Goal: Task Accomplishment & Management: Use online tool/utility

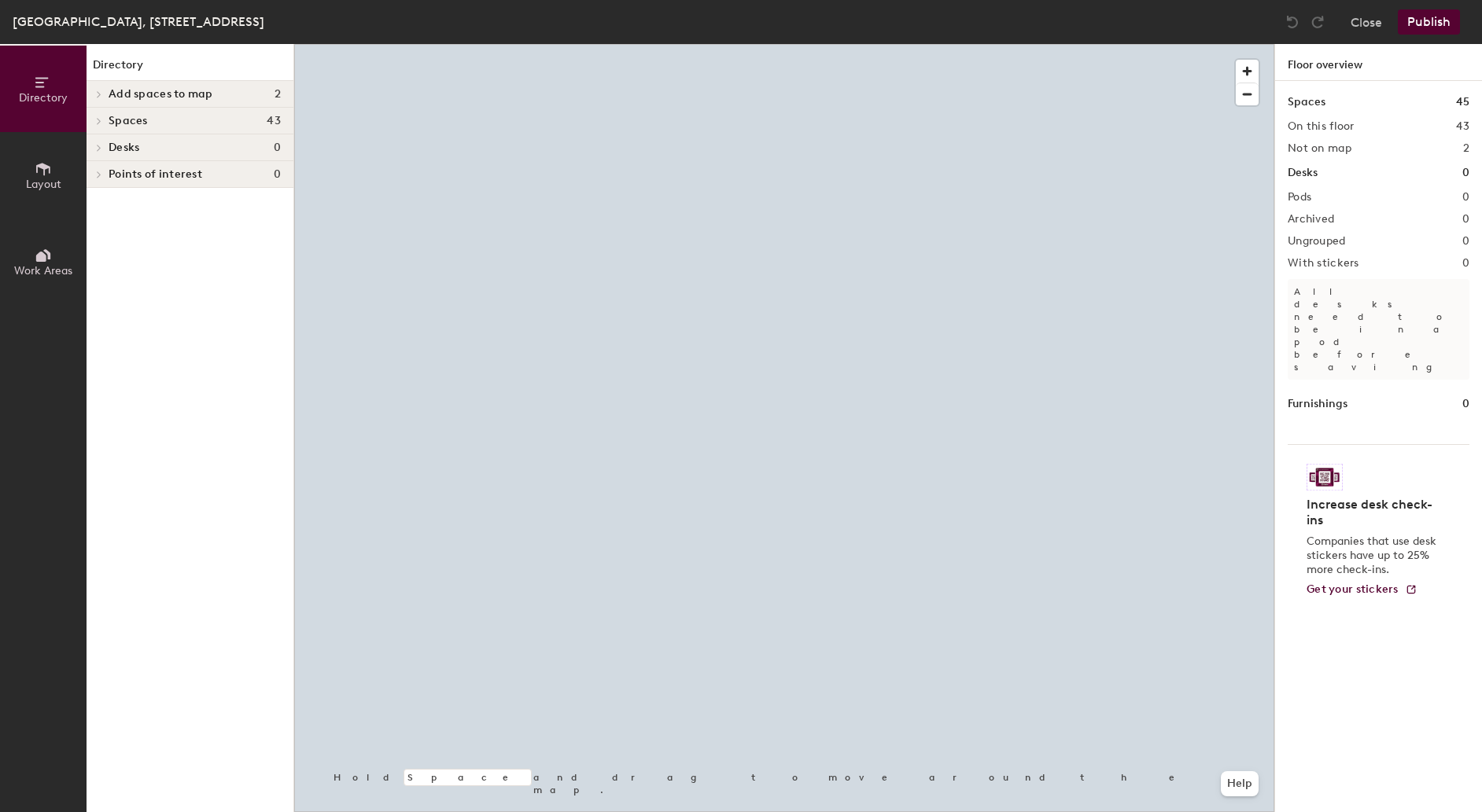
click at [45, 177] on span "Layout" at bounding box center [44, 183] width 36 height 13
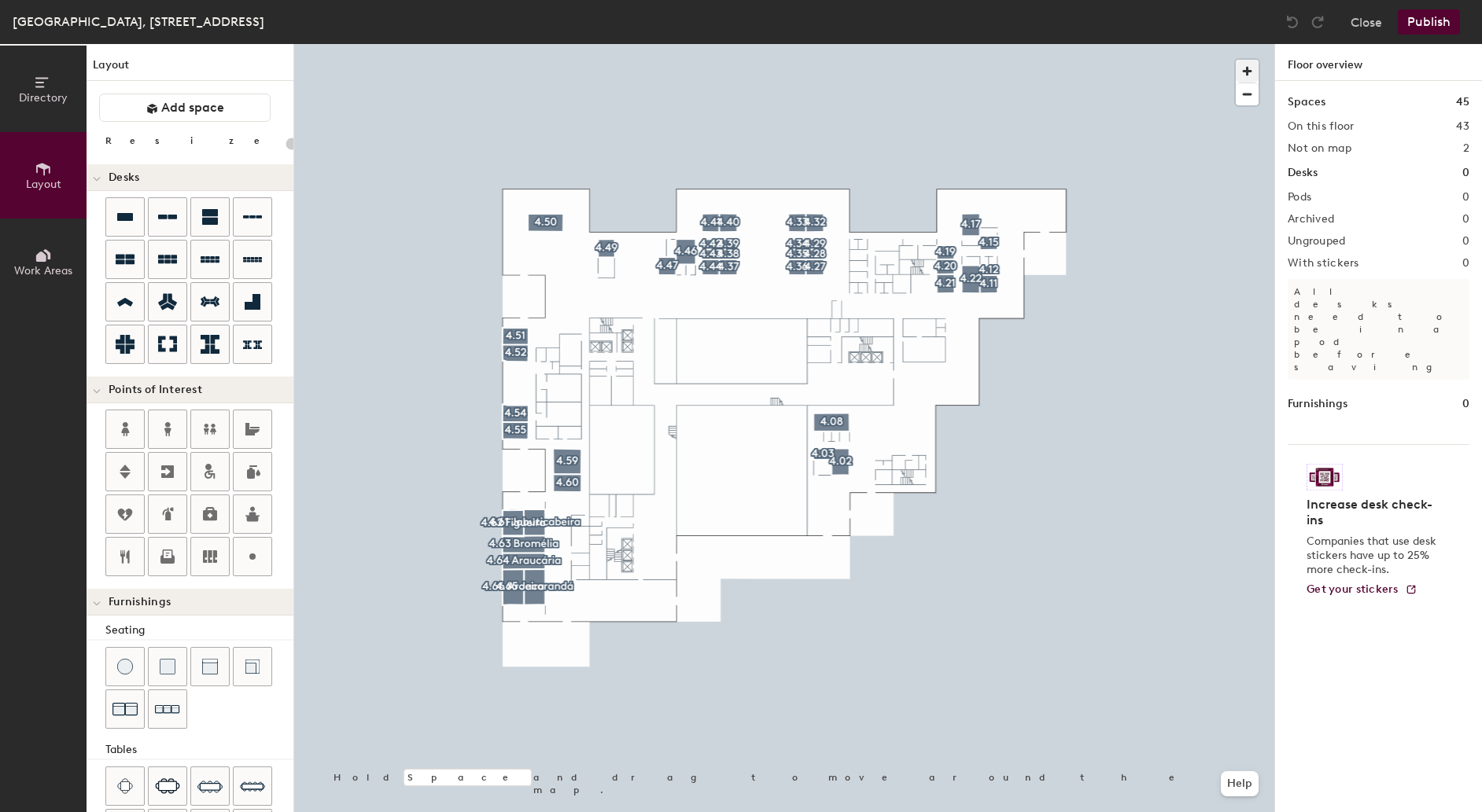
click at [1253, 73] on span "button" at bounding box center [1247, 71] width 23 height 23
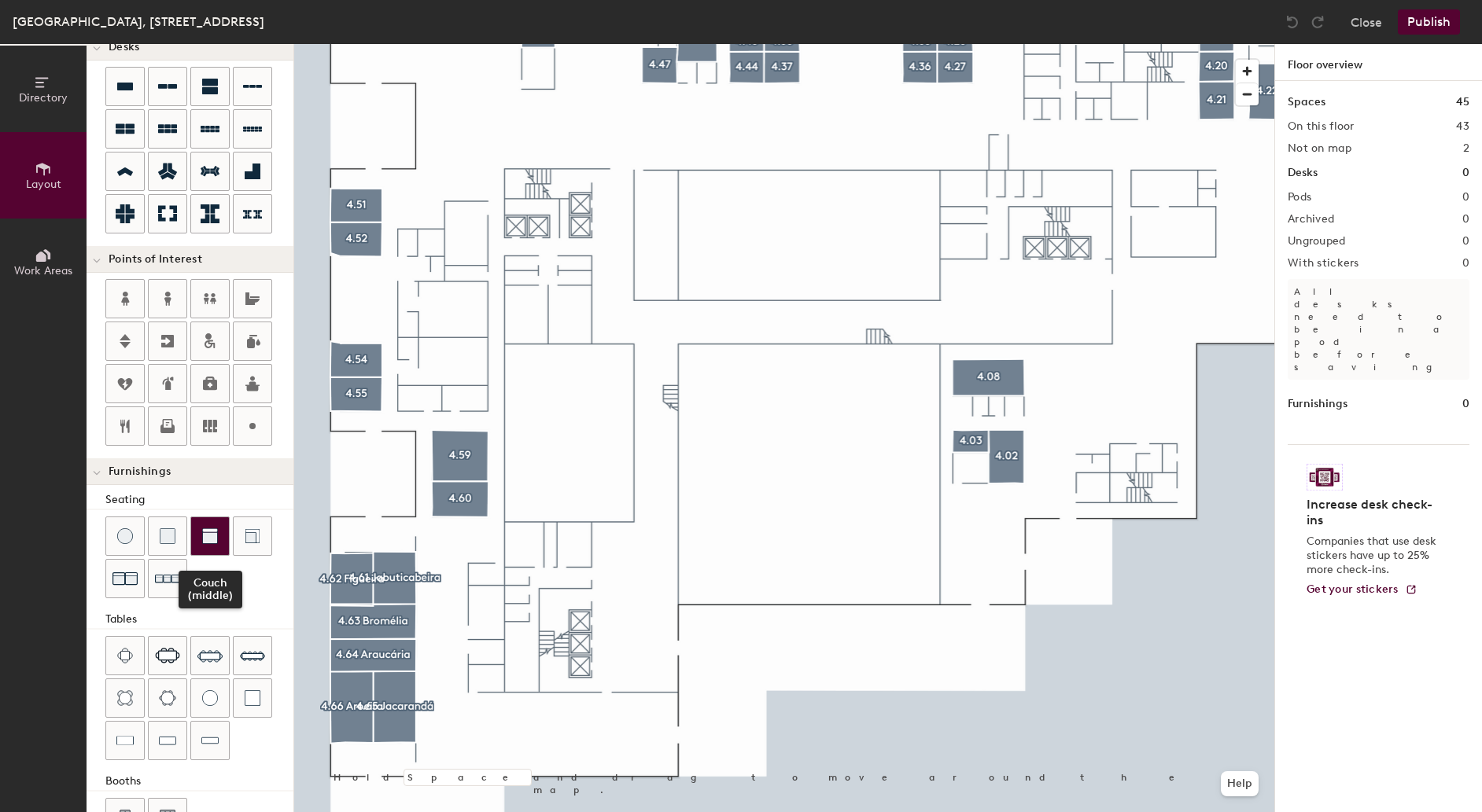
scroll to position [124, 0]
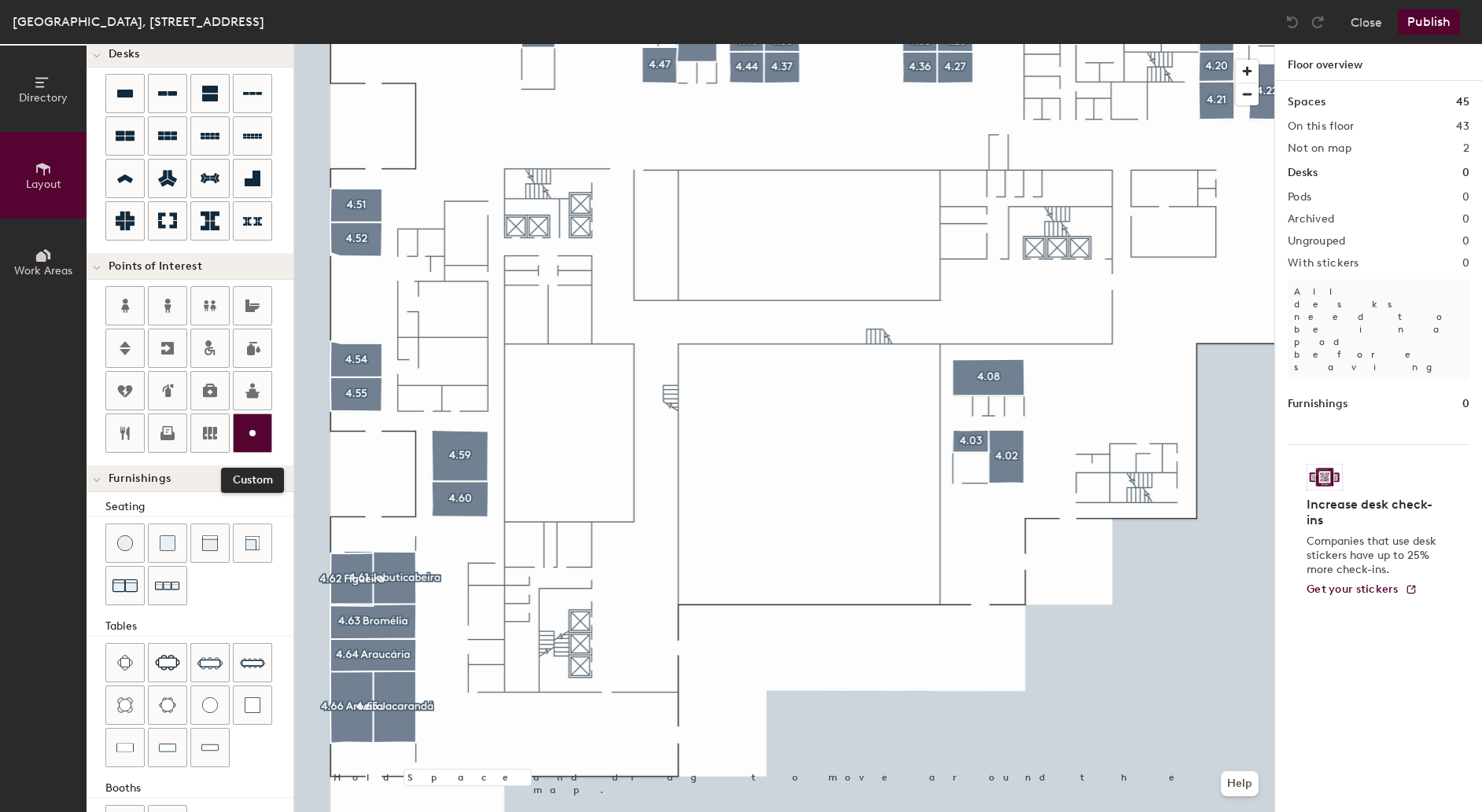
click at [258, 440] on icon at bounding box center [252, 432] width 19 height 19
click at [255, 440] on icon at bounding box center [252, 432] width 19 height 19
click at [256, 436] on circle at bounding box center [252, 433] width 6 height 6
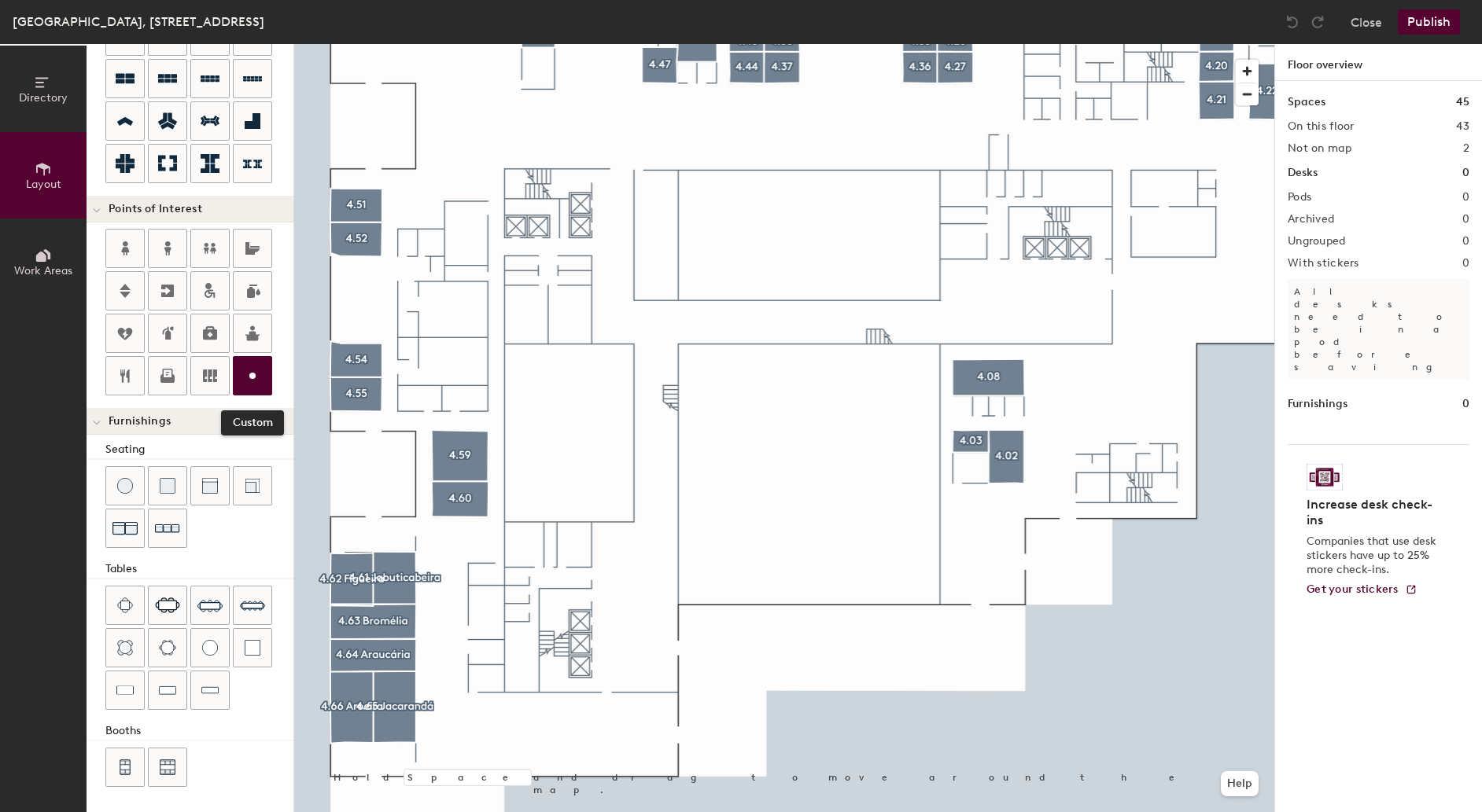
click at [252, 381] on icon at bounding box center [252, 376] width 19 height 19
click at [252, 367] on icon at bounding box center [252, 376] width 19 height 19
click at [457, 316] on div "Directory Layout Work Areas Layout Add space Resize Desks Points of Interest Cu…" at bounding box center [741, 427] width 1482 height 768
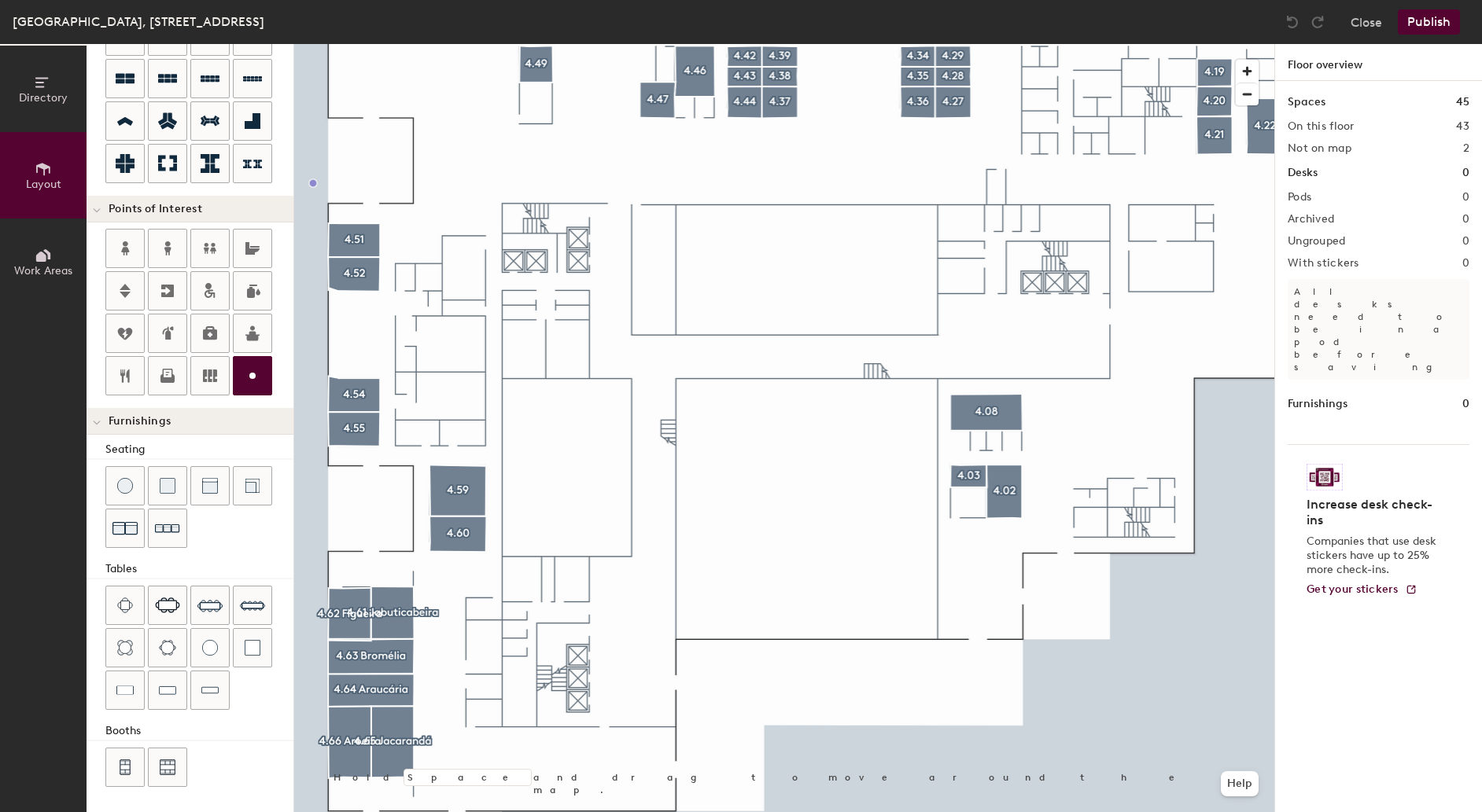
click at [52, 248] on button "Work Areas" at bounding box center [43, 261] width 87 height 87
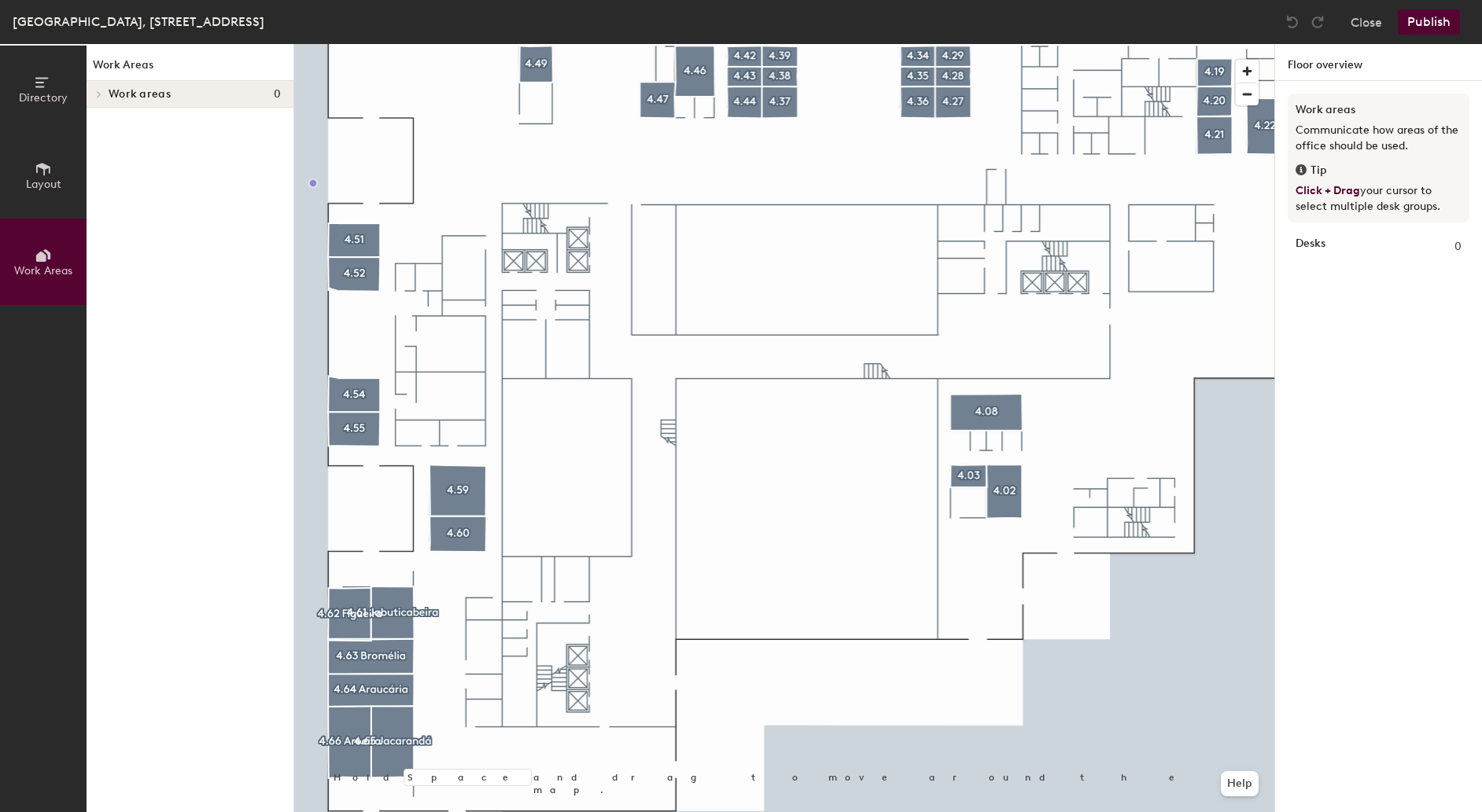
scroll to position [0, 0]
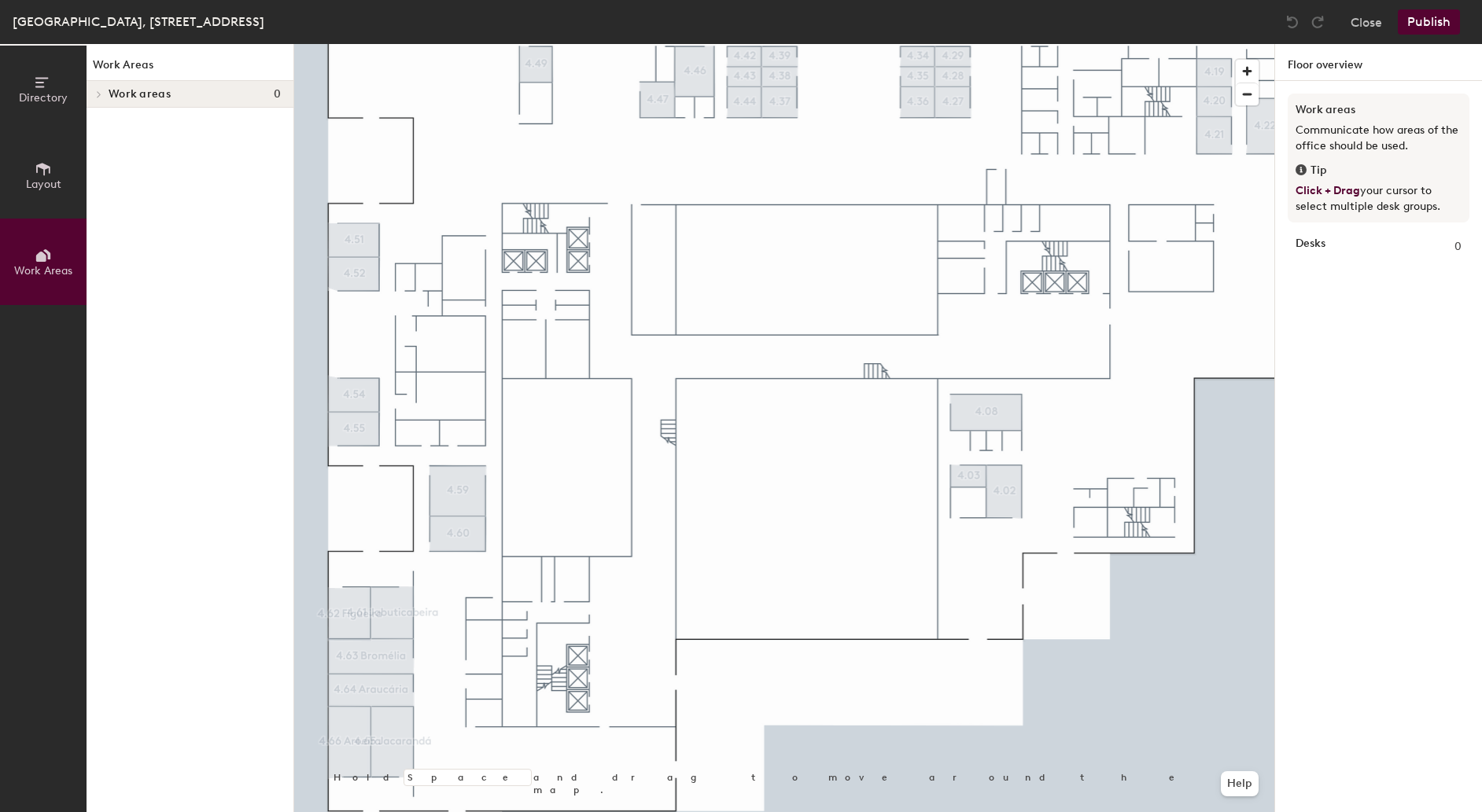
click at [106, 91] on div at bounding box center [98, 95] width 17 height 8
click at [101, 90] on div at bounding box center [97, 96] width 8 height 17
click at [28, 155] on button "Layout" at bounding box center [43, 175] width 87 height 87
click at [45, 184] on span "Layout" at bounding box center [44, 183] width 36 height 13
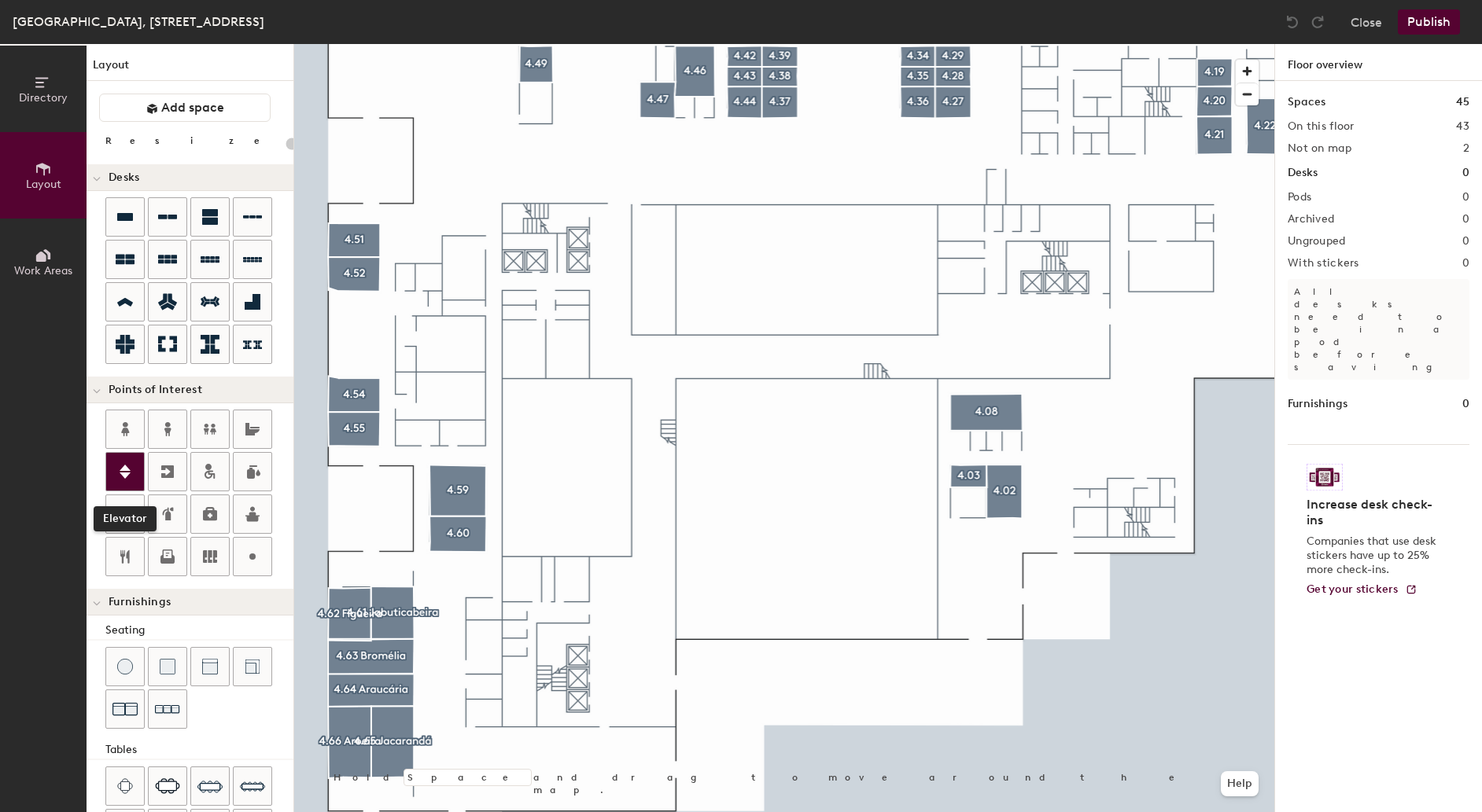
click at [130, 473] on icon at bounding box center [125, 471] width 19 height 19
click at [252, 560] on circle at bounding box center [252, 557] width 6 height 6
click at [562, 472] on img at bounding box center [561, 471] width 19 height 19
click at [589, 511] on span "Done" at bounding box center [588, 507] width 47 height 27
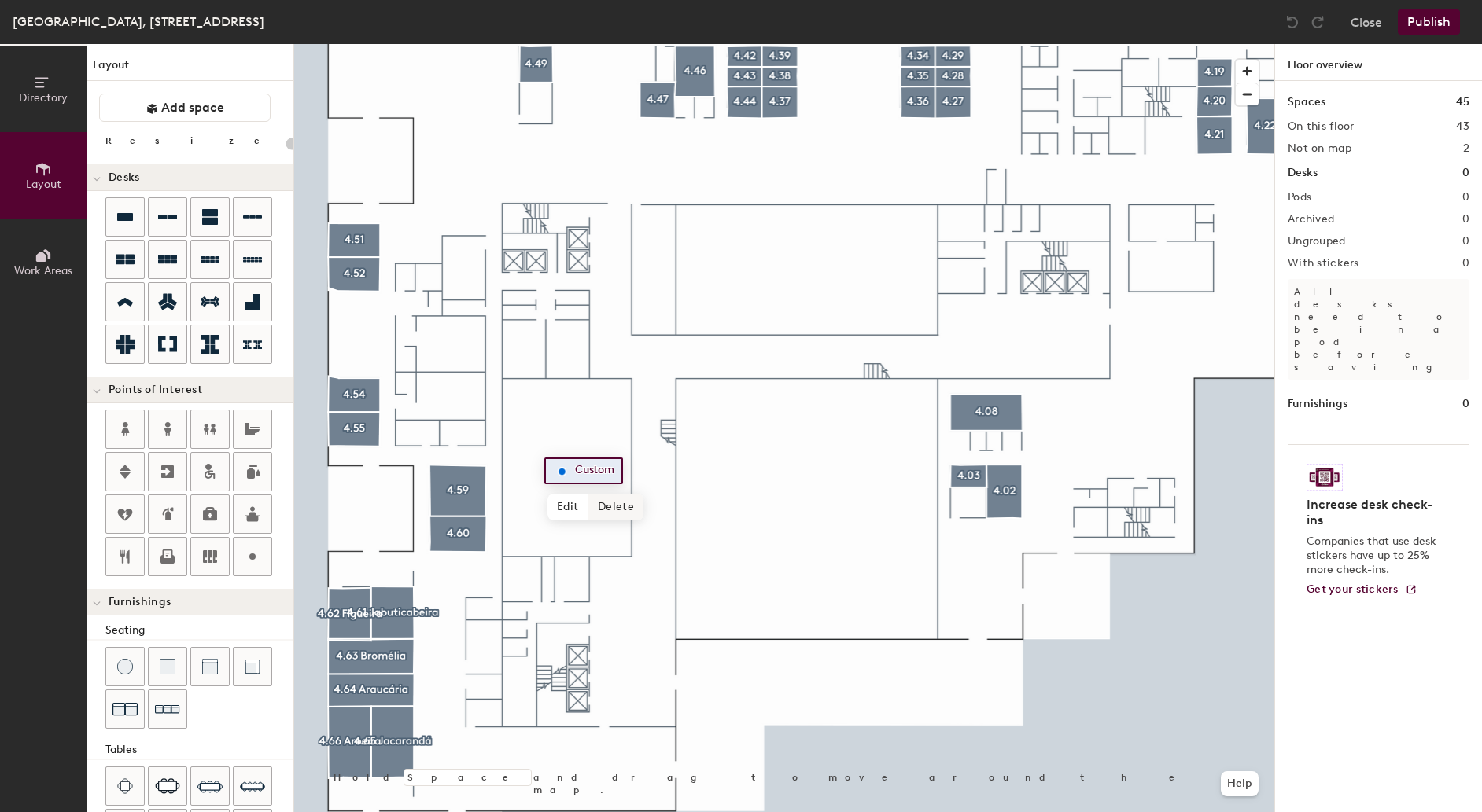
click at [621, 504] on span "Delete" at bounding box center [615, 507] width 55 height 27
click at [121, 476] on icon at bounding box center [125, 471] width 19 height 19
click at [571, 472] on img at bounding box center [571, 470] width 19 height 19
click at [600, 580] on span "Done" at bounding box center [600, 579] width 47 height 27
click at [255, 566] on icon at bounding box center [252, 556] width 19 height 19
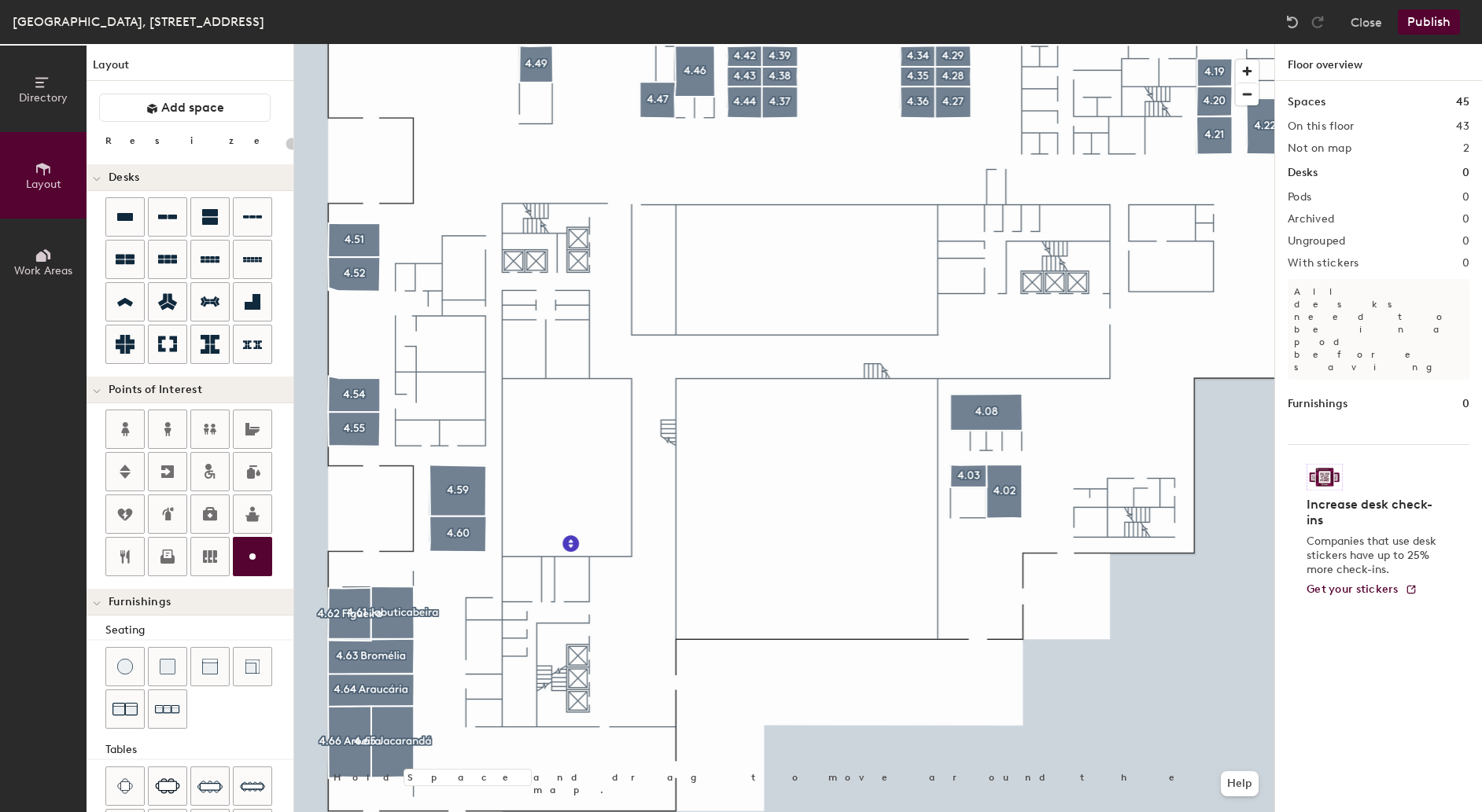
click at [261, 558] on icon at bounding box center [252, 556] width 19 height 19
click at [259, 564] on icon at bounding box center [252, 556] width 19 height 19
click at [258, 555] on icon at bounding box center [252, 556] width 19 height 19
click at [262, 555] on icon at bounding box center [252, 556] width 19 height 19
type input "20"
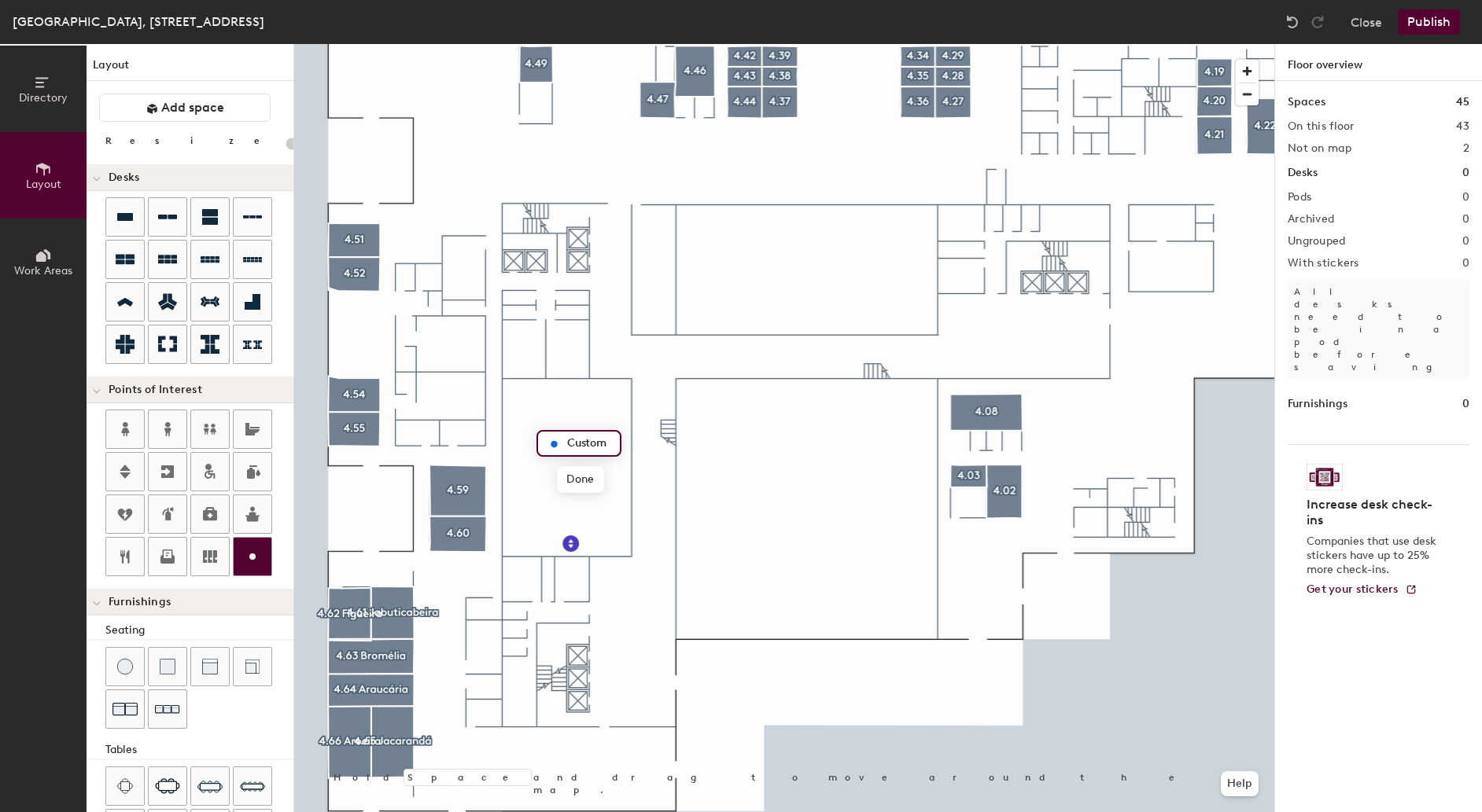
type input "A"
click at [584, 485] on span "Done" at bounding box center [580, 479] width 47 height 27
type input "20"
click at [1427, 21] on button "Publish" at bounding box center [1429, 21] width 62 height 25
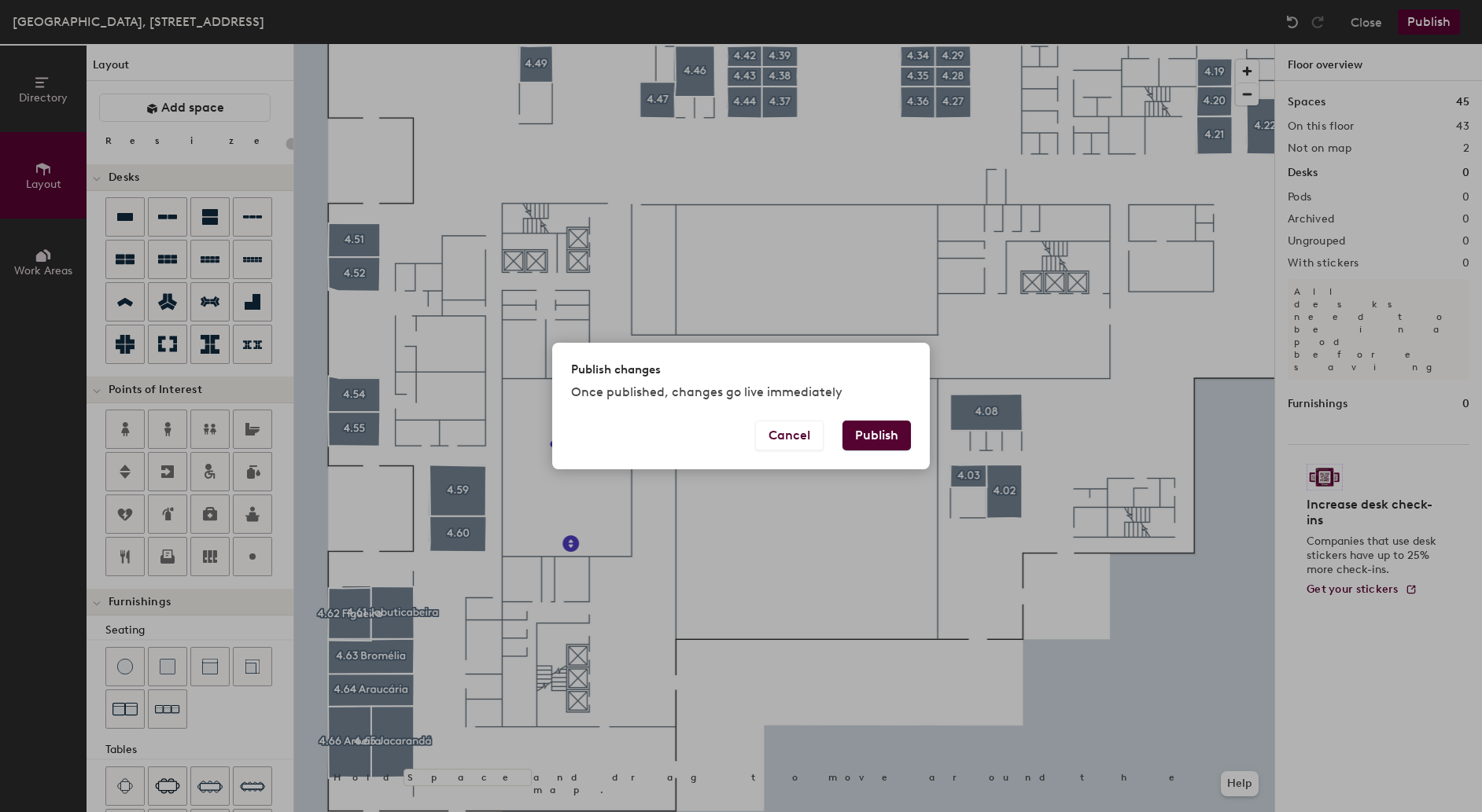
click at [864, 438] on button "Publish" at bounding box center [876, 435] width 69 height 30
type input "20"
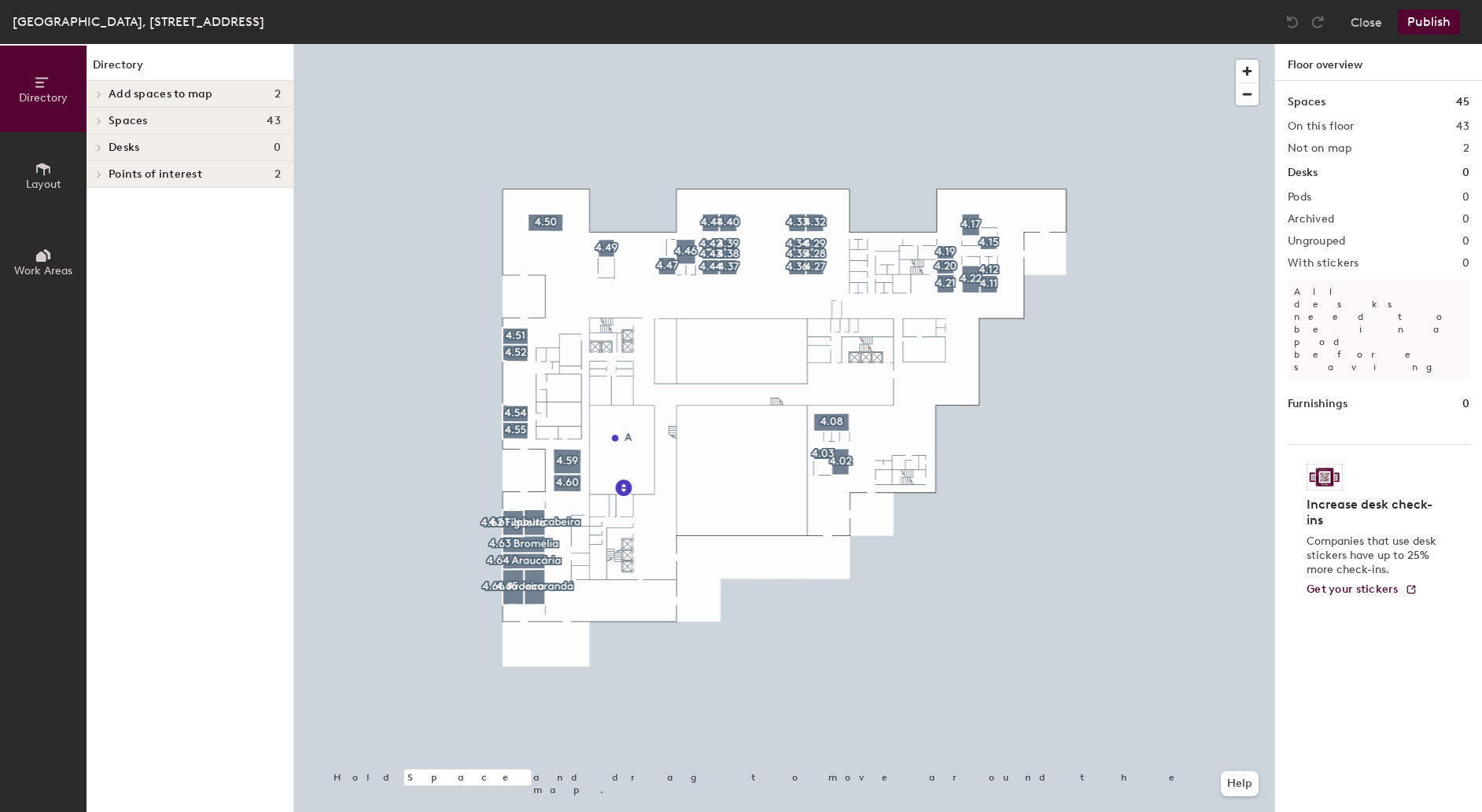
click at [43, 186] on span "Layout" at bounding box center [44, 183] width 36 height 13
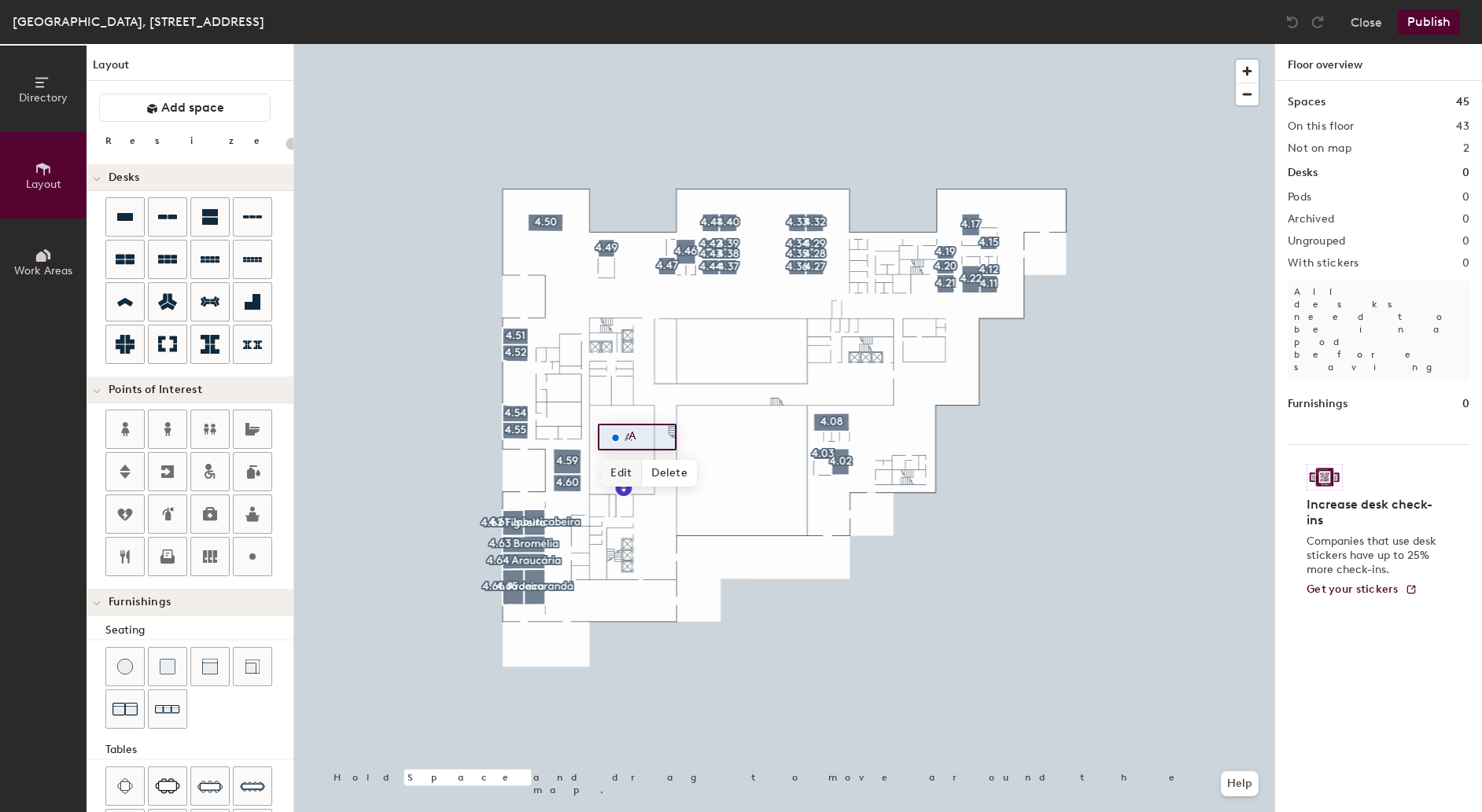
click at [618, 469] on span "Edit" at bounding box center [621, 473] width 41 height 27
click at [652, 443] on input "A" at bounding box center [650, 437] width 51 height 22
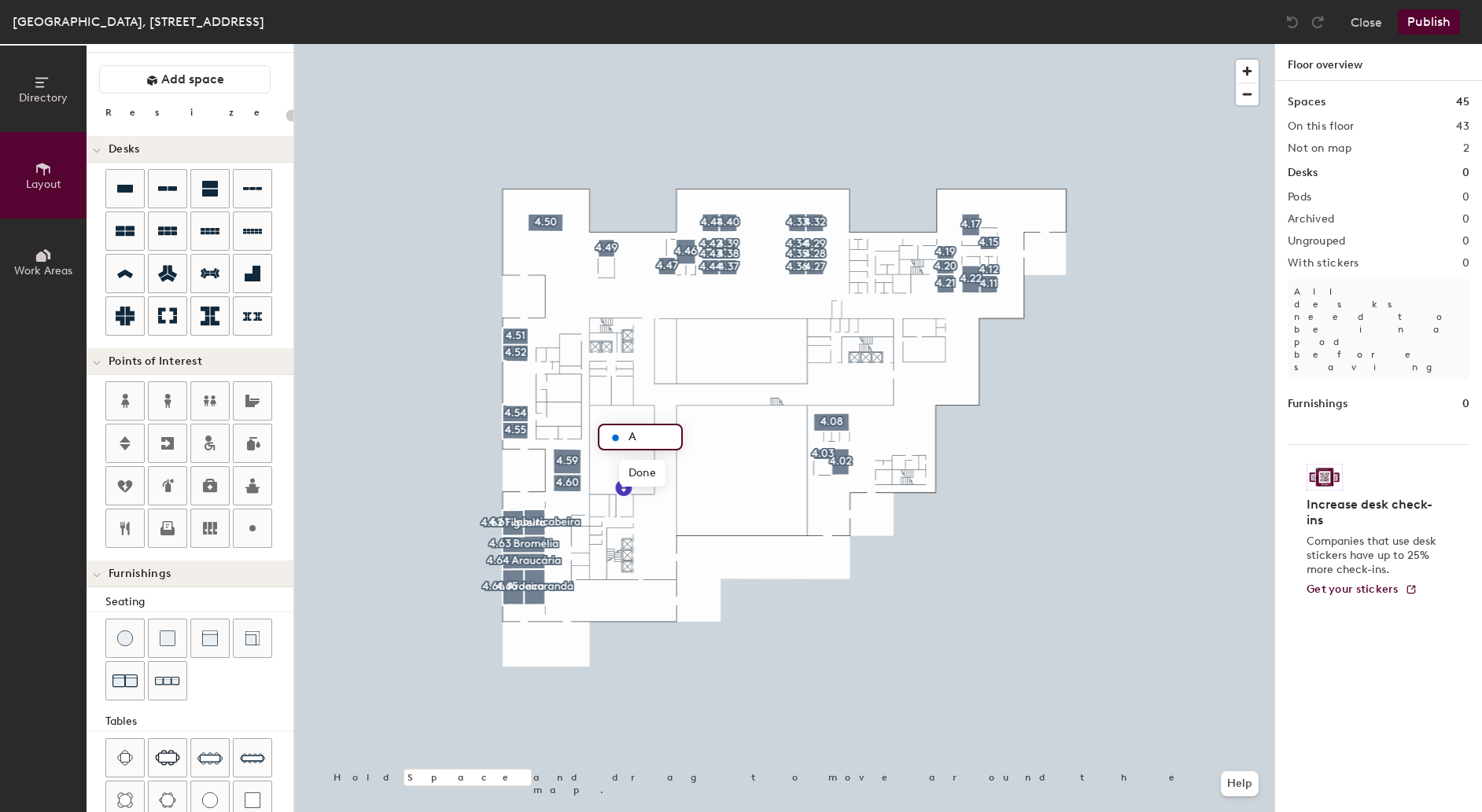
scroll to position [16, 0]
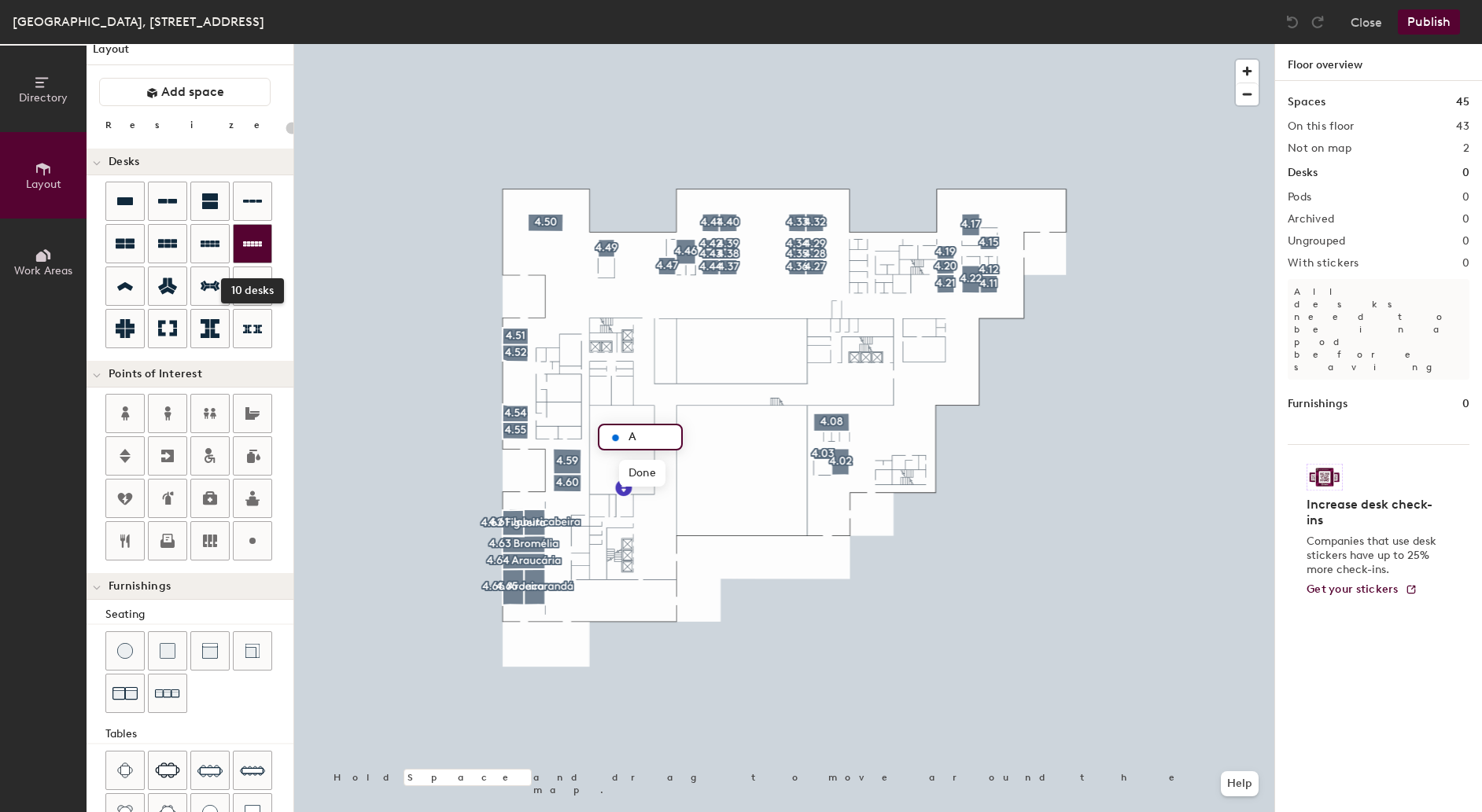
click at [255, 246] on icon at bounding box center [252, 244] width 19 height 6
type input "100"
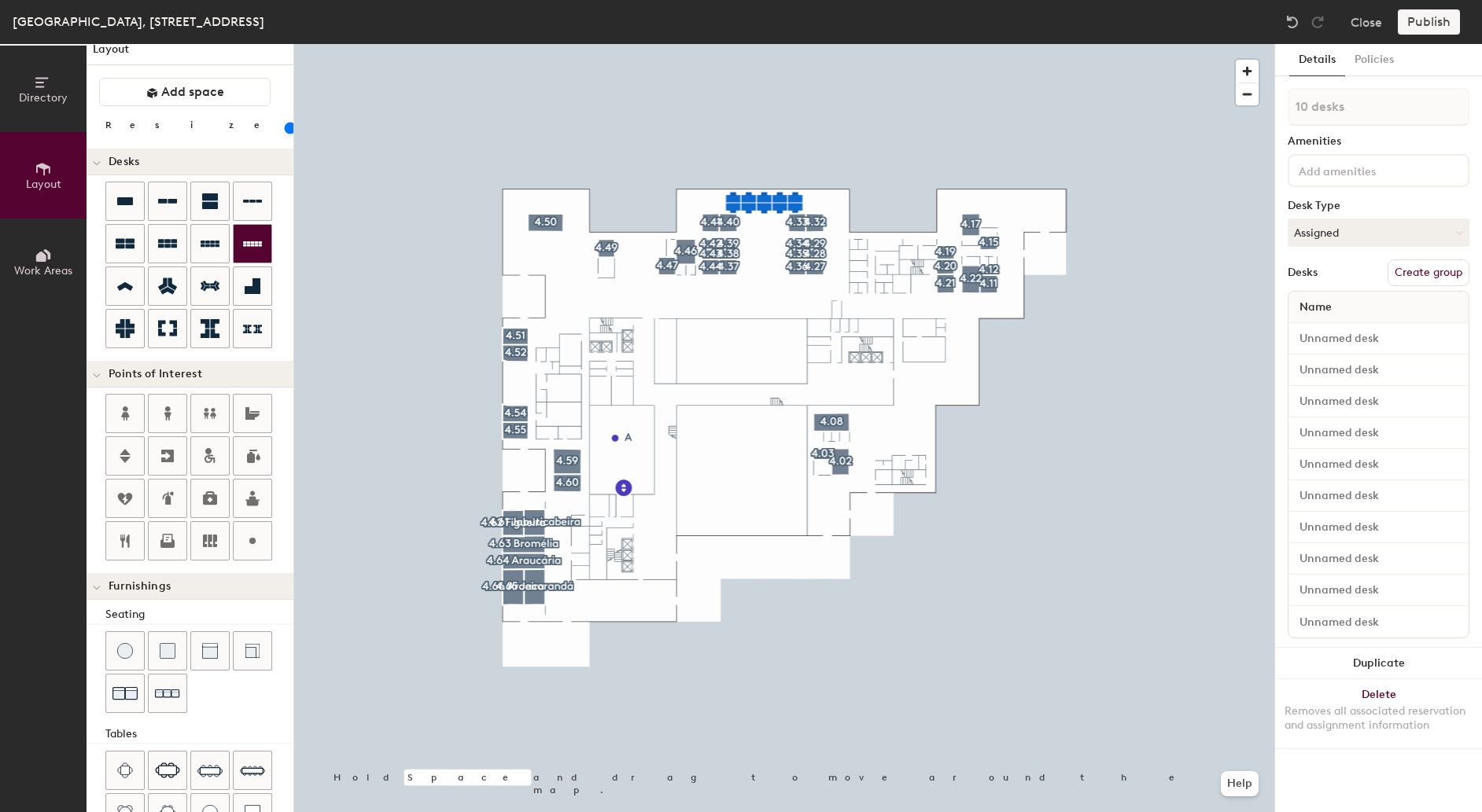
type input "1 desk"
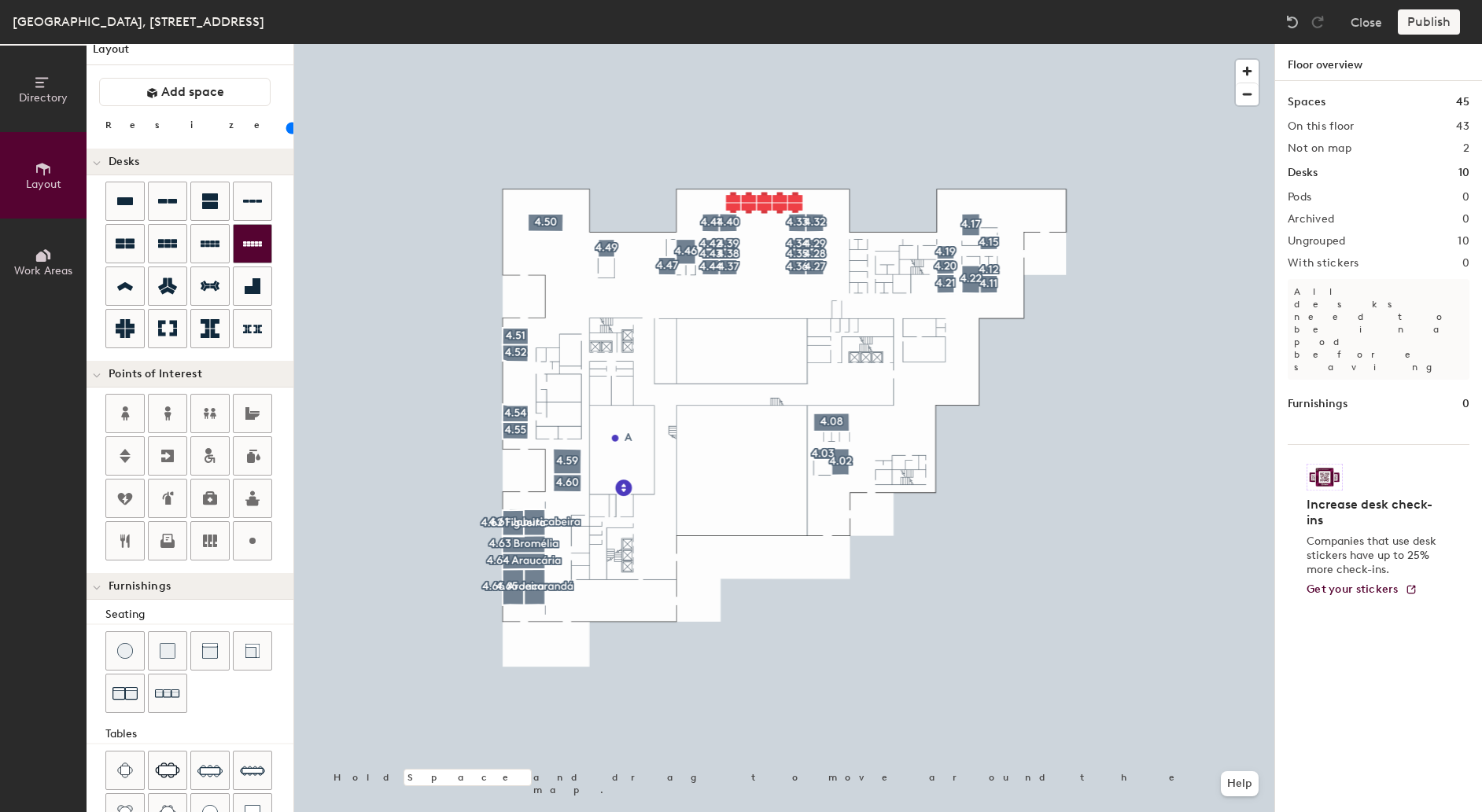
type input "100"
click at [1365, 24] on button "Close" at bounding box center [1366, 21] width 32 height 25
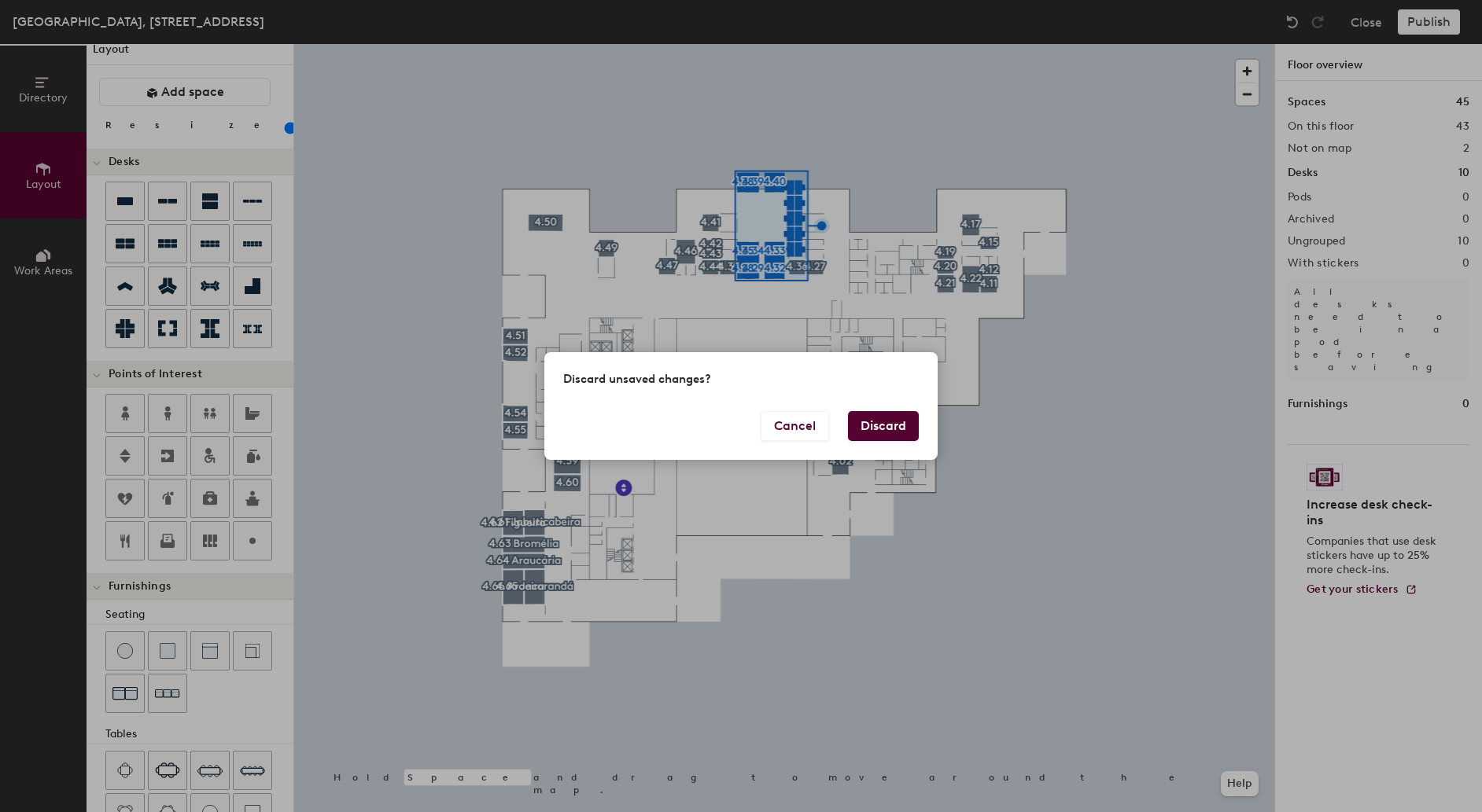
click at [900, 426] on button "Discard" at bounding box center [883, 426] width 71 height 30
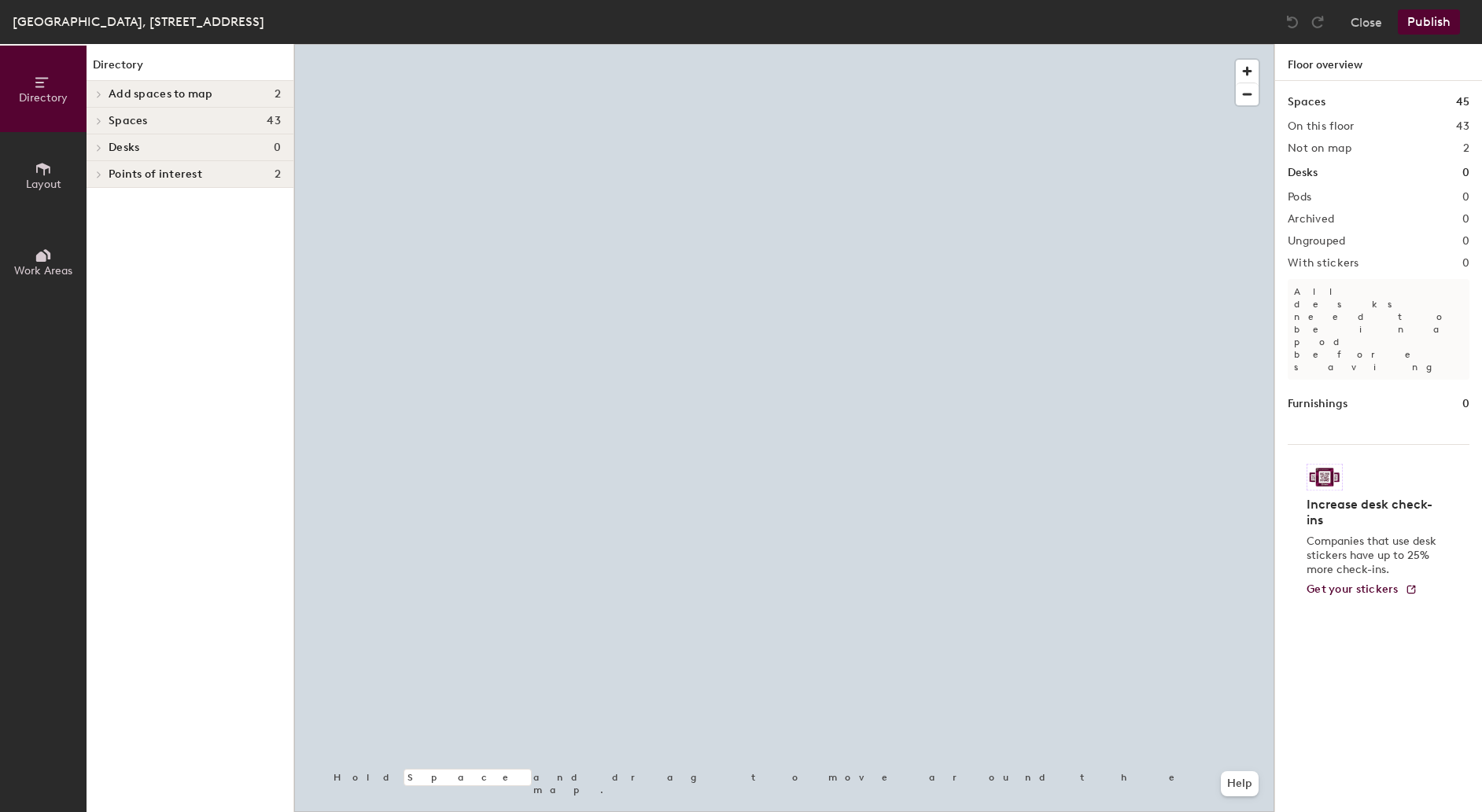
click at [44, 177] on span "Layout" at bounding box center [44, 183] width 36 height 13
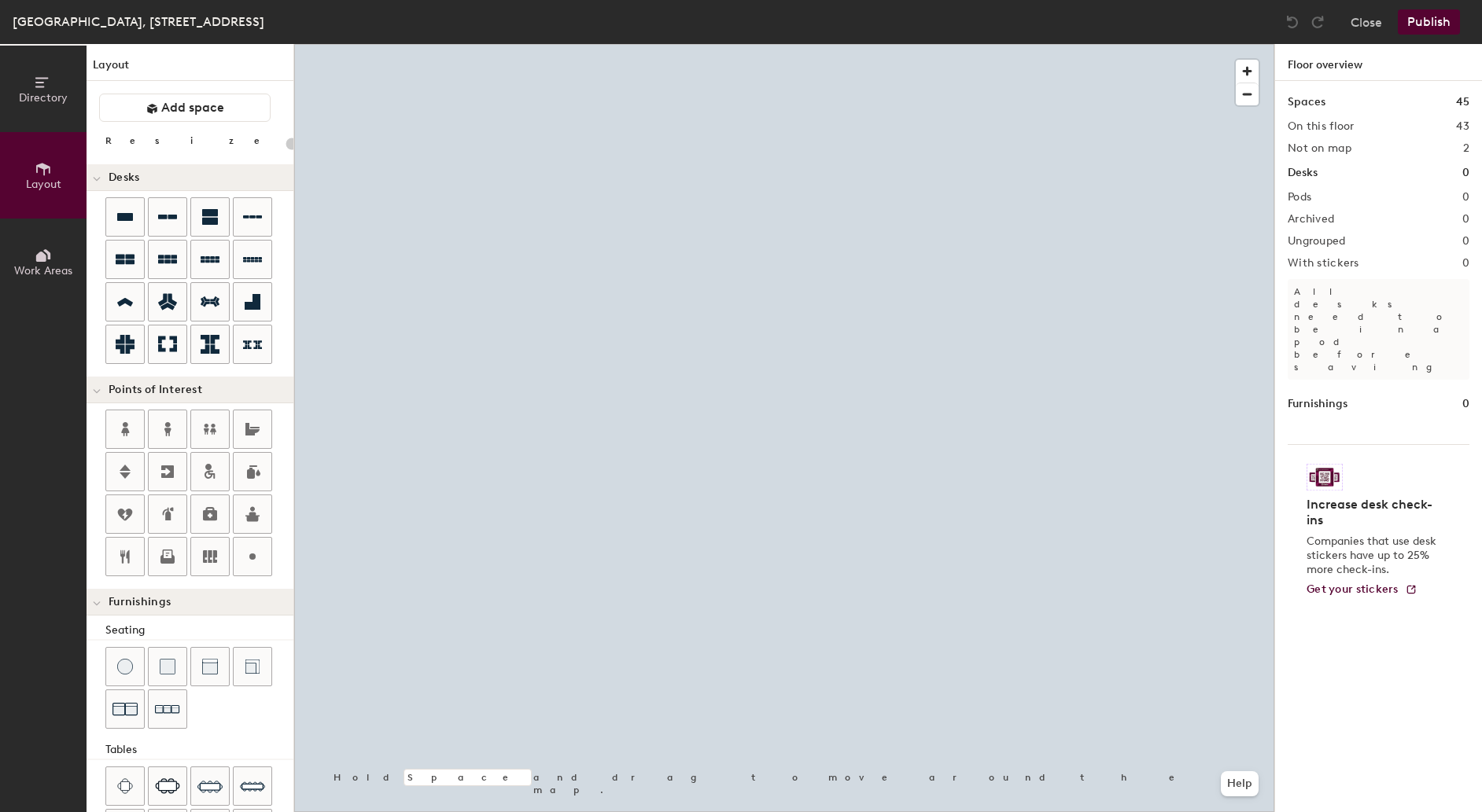
click at [49, 185] on span "Layout" at bounding box center [44, 183] width 36 height 13
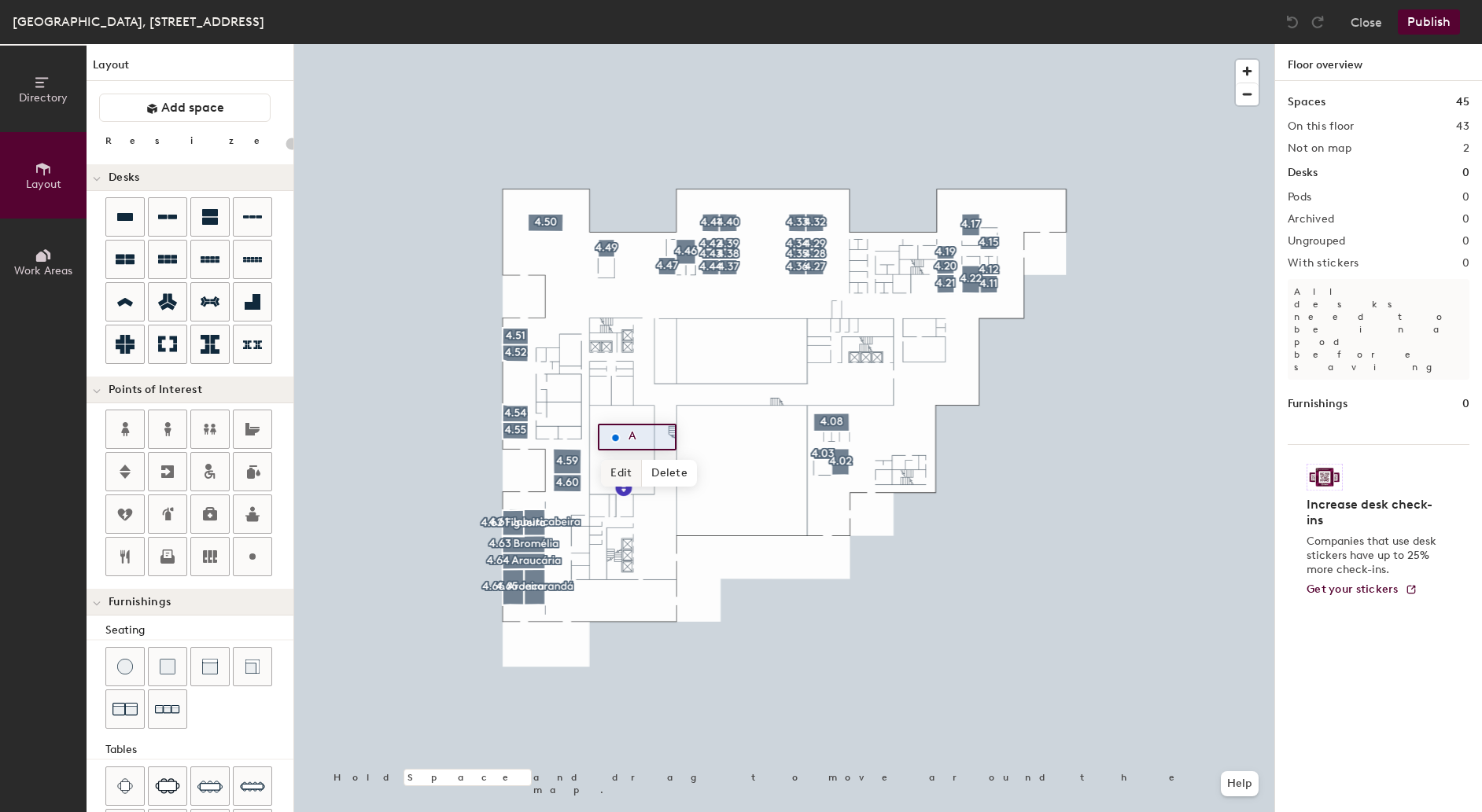
click at [624, 479] on span "Edit" at bounding box center [621, 473] width 41 height 27
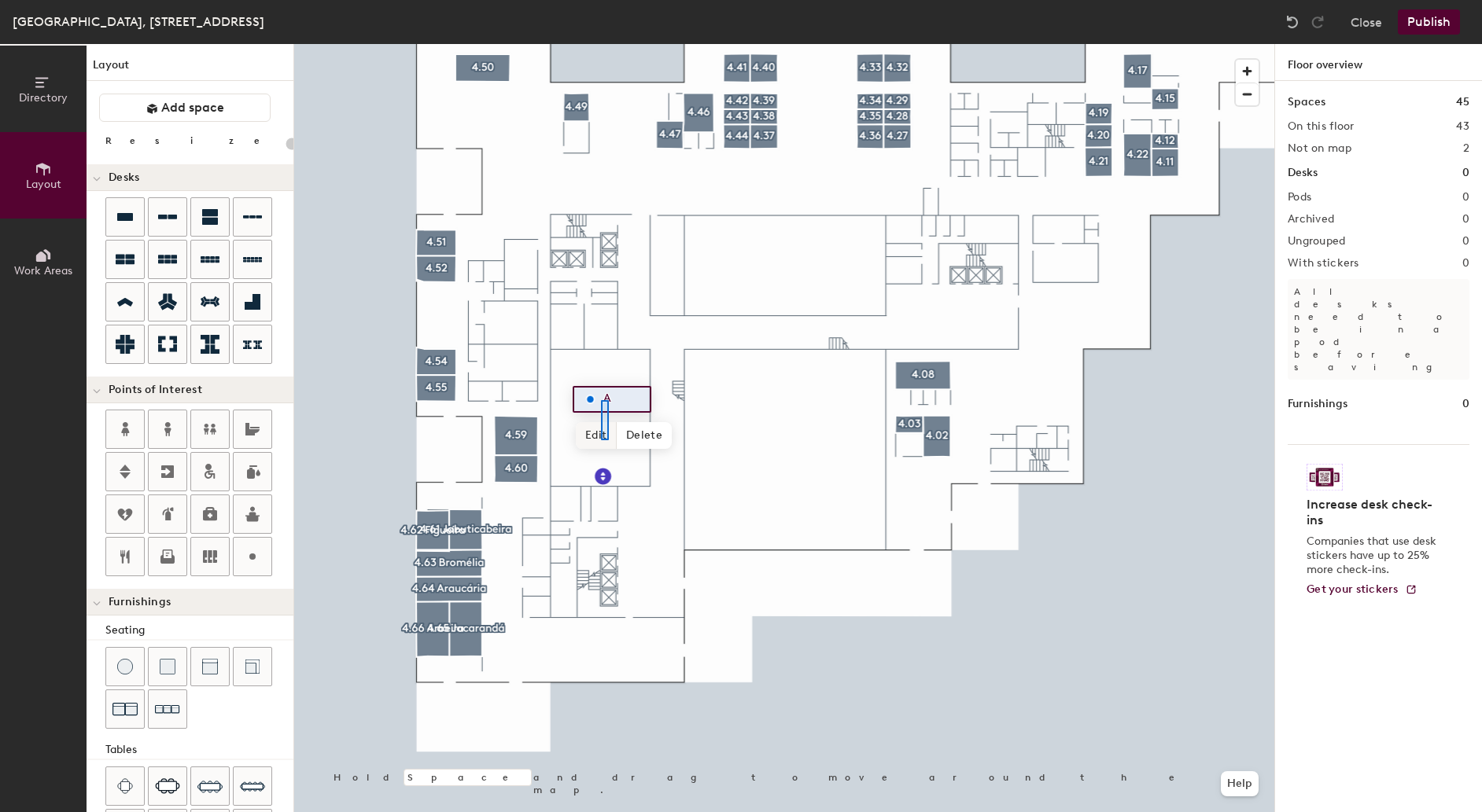
click at [601, 440] on div at bounding box center [605, 420] width 8 height 40
click at [592, 432] on span "Edit" at bounding box center [596, 435] width 41 height 27
click at [184, 133] on div "Layout Add space Resize Desks Points of Interest Furnishings Seating Tables Boo…" at bounding box center [190, 427] width 207 height 768
click at [618, 438] on span "Done" at bounding box center [616, 435] width 47 height 27
click at [259, 558] on icon at bounding box center [252, 556] width 19 height 19
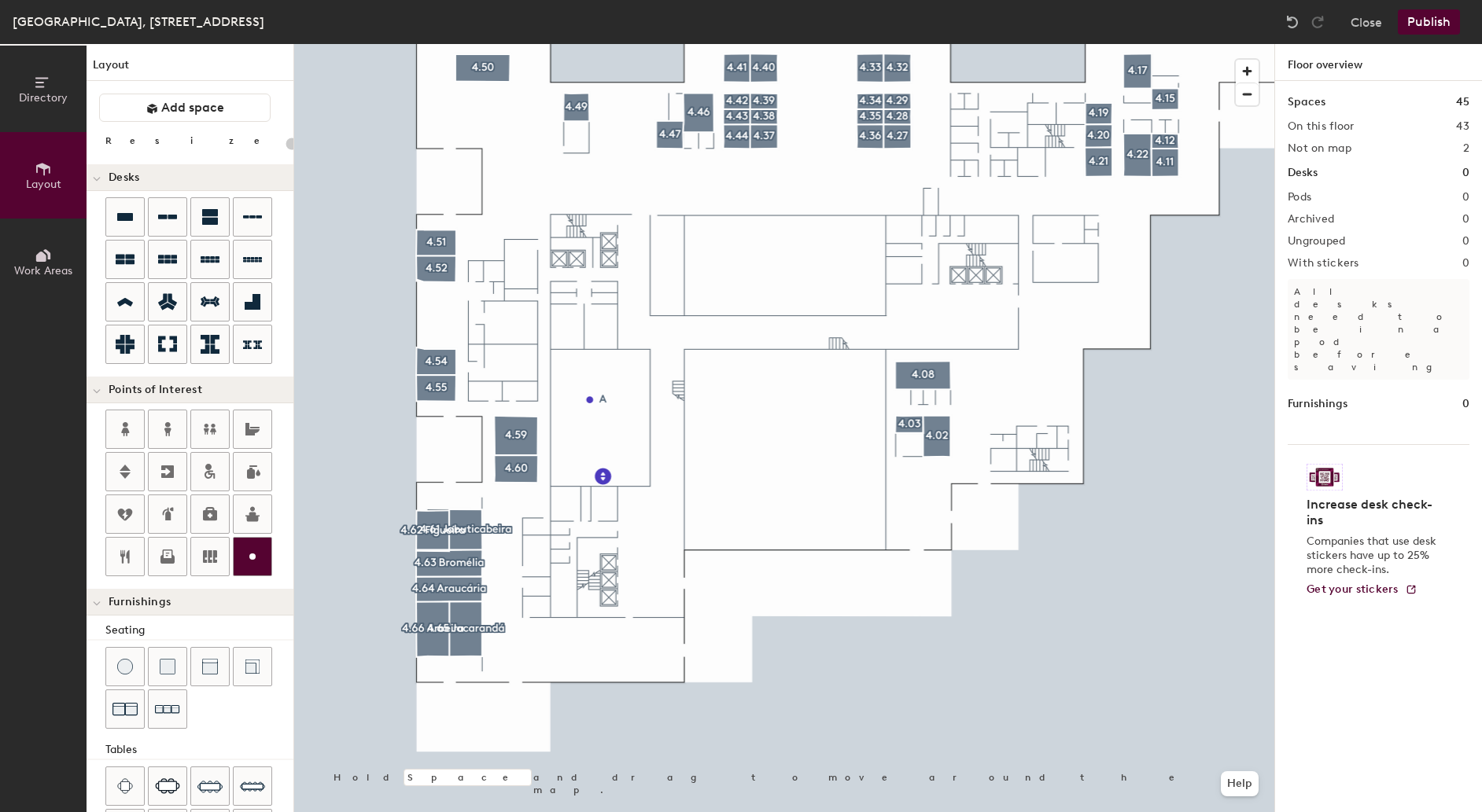
click at [256, 548] on div at bounding box center [252, 557] width 38 height 38
type input "20"
type input "B"
click at [831, 211] on span "Done" at bounding box center [835, 213] width 47 height 27
click at [256, 557] on icon at bounding box center [252, 556] width 19 height 19
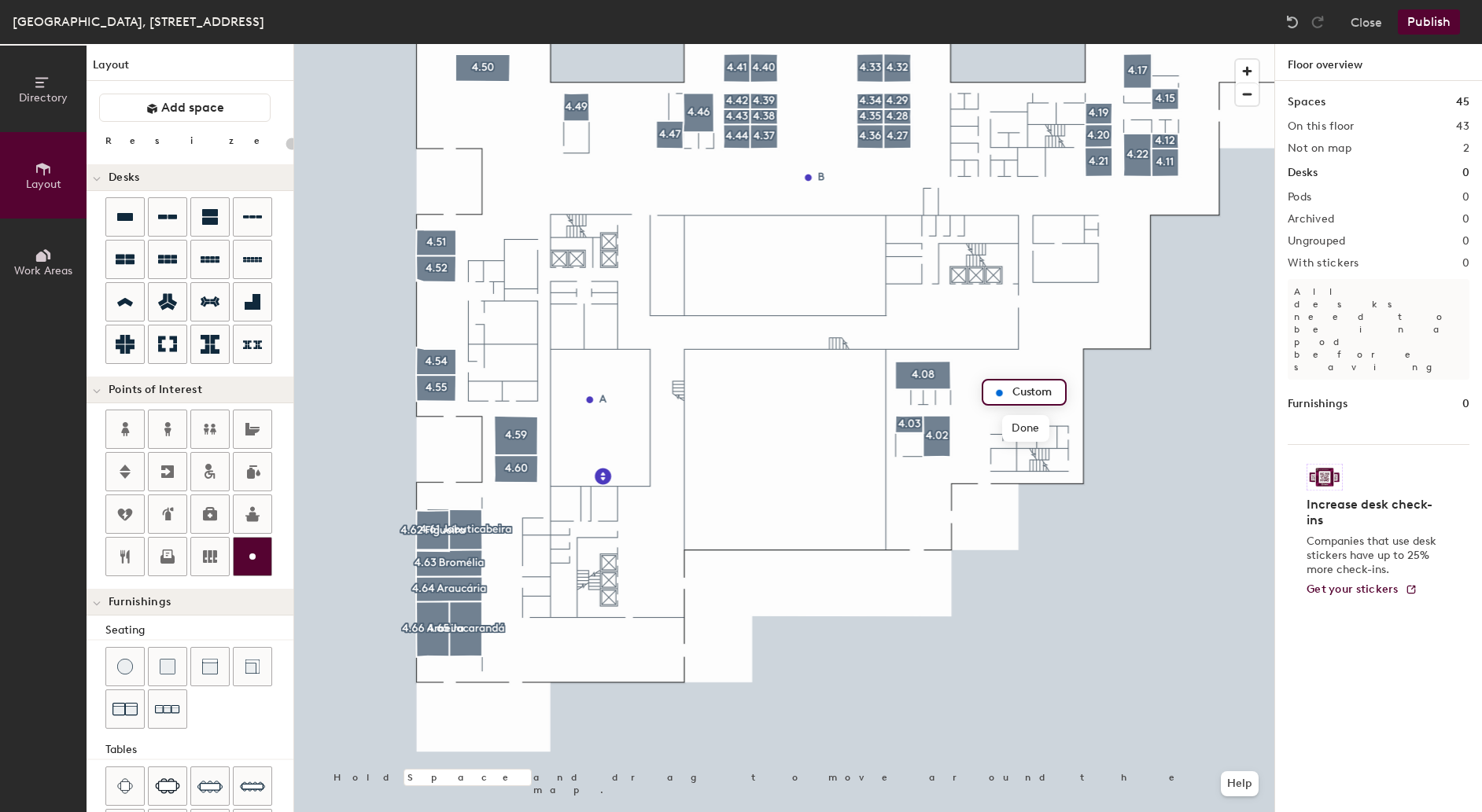
type input "20"
type input "C"
click at [1031, 427] on span "Done" at bounding box center [1026, 428] width 47 height 27
click at [1427, 24] on button "Publish" at bounding box center [1429, 21] width 62 height 25
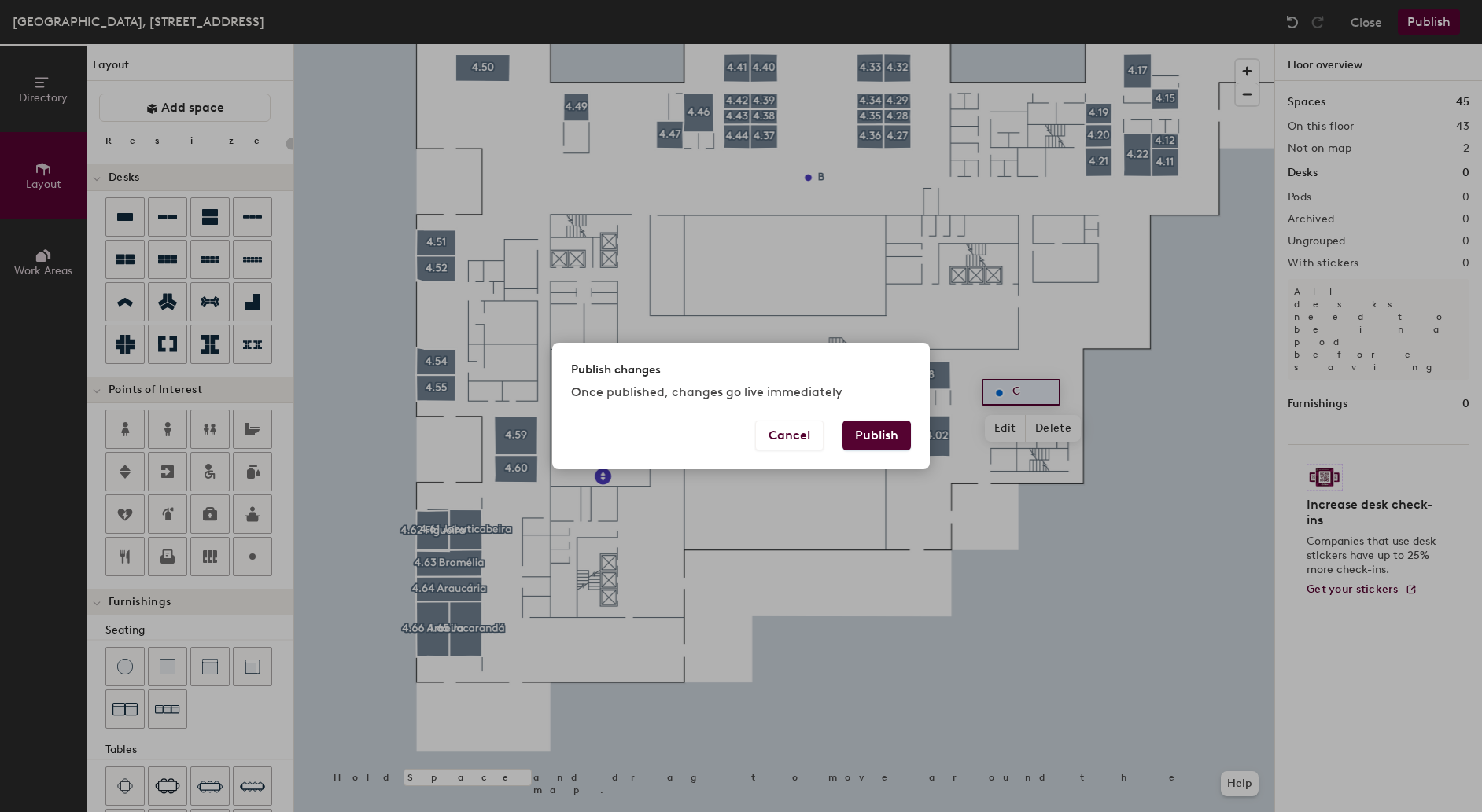
click at [888, 440] on button "Publish" at bounding box center [876, 435] width 69 height 30
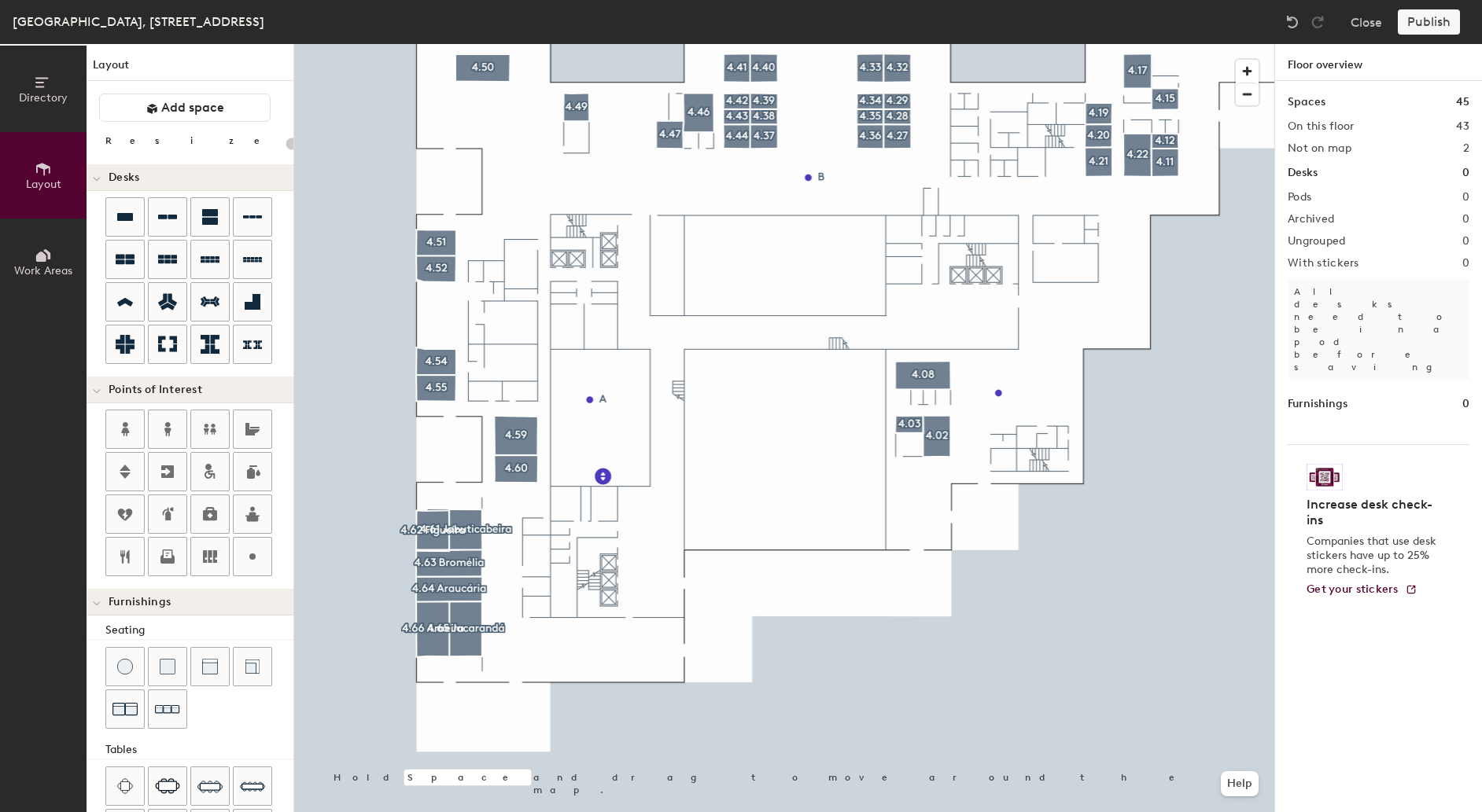
type input "20"
